Goal: Information Seeking & Learning: Check status

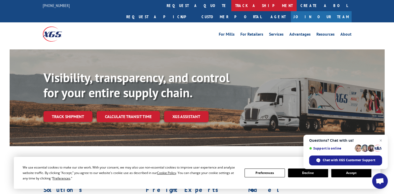
click at [231, 7] on link "track a shipment" at bounding box center [263, 5] width 65 height 11
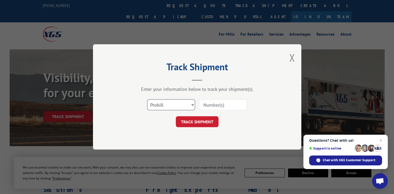
click at [192, 105] on select "Select category... Probill BOL PO" at bounding box center [171, 105] width 48 height 11
click at [147, 100] on select "Select category... Probill BOL PO" at bounding box center [171, 105] width 48 height 11
click at [194, 102] on select "Select category... Probill BOL PO" at bounding box center [171, 105] width 48 height 11
select select "probill"
click at [147, 100] on select "Select category... Probill BOL PO" at bounding box center [171, 105] width 48 height 11
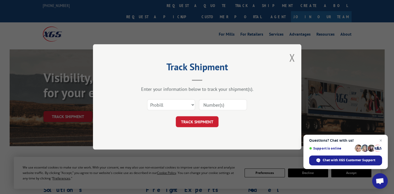
paste input "13771699"
drag, startPoint x: 213, startPoint y: 107, endPoint x: 216, endPoint y: 109, distance: 3.8
click at [214, 107] on input "13771699" at bounding box center [223, 105] width 48 height 11
click at [225, 106] on input "13771699" at bounding box center [223, 105] width 48 height 11
type input "13771699"
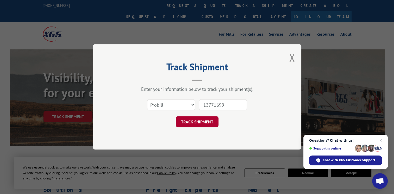
click at [204, 125] on button "TRACK SHIPMENT" at bounding box center [197, 122] width 43 height 11
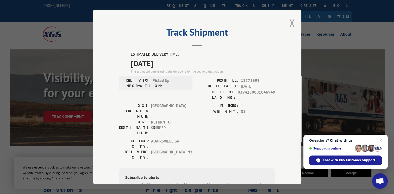
click at [289, 26] on button "Close modal" at bounding box center [292, 23] width 6 height 14
